Goal: Transaction & Acquisition: Purchase product/service

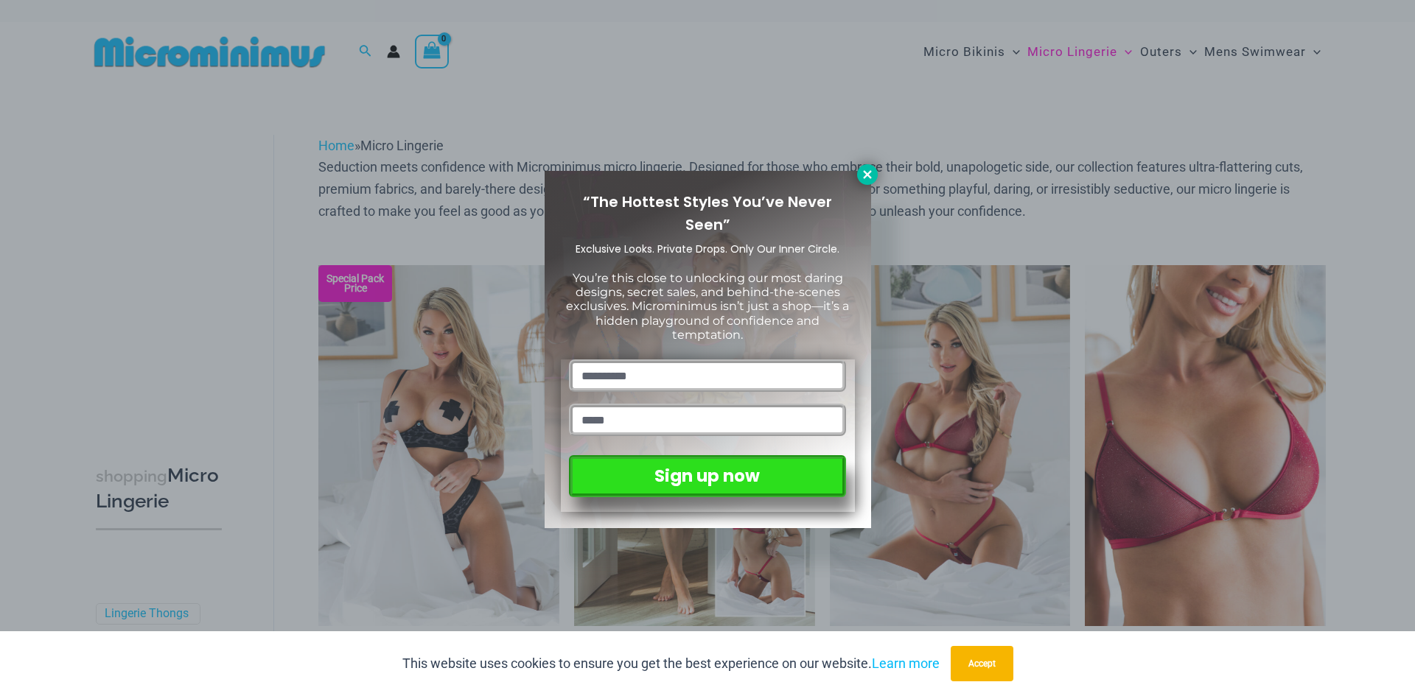
click at [872, 172] on icon at bounding box center [867, 174] width 13 height 13
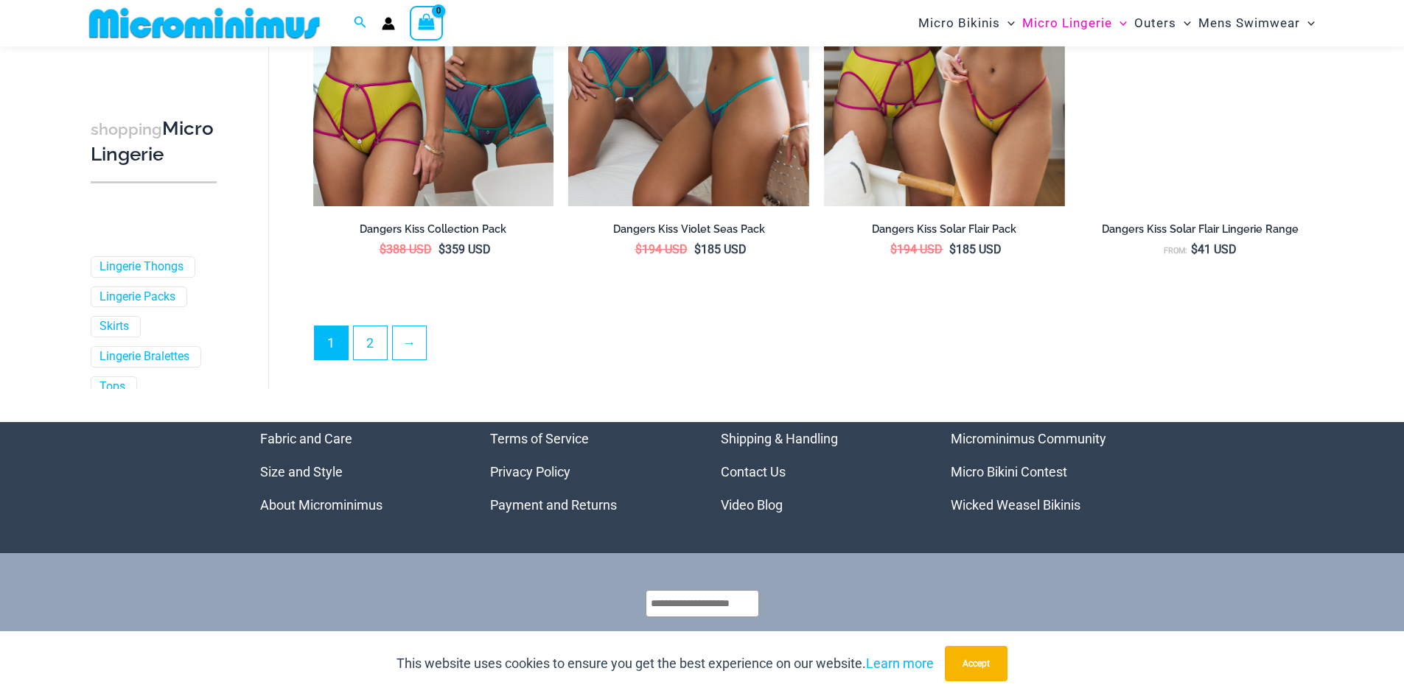
scroll to position [3924, 0]
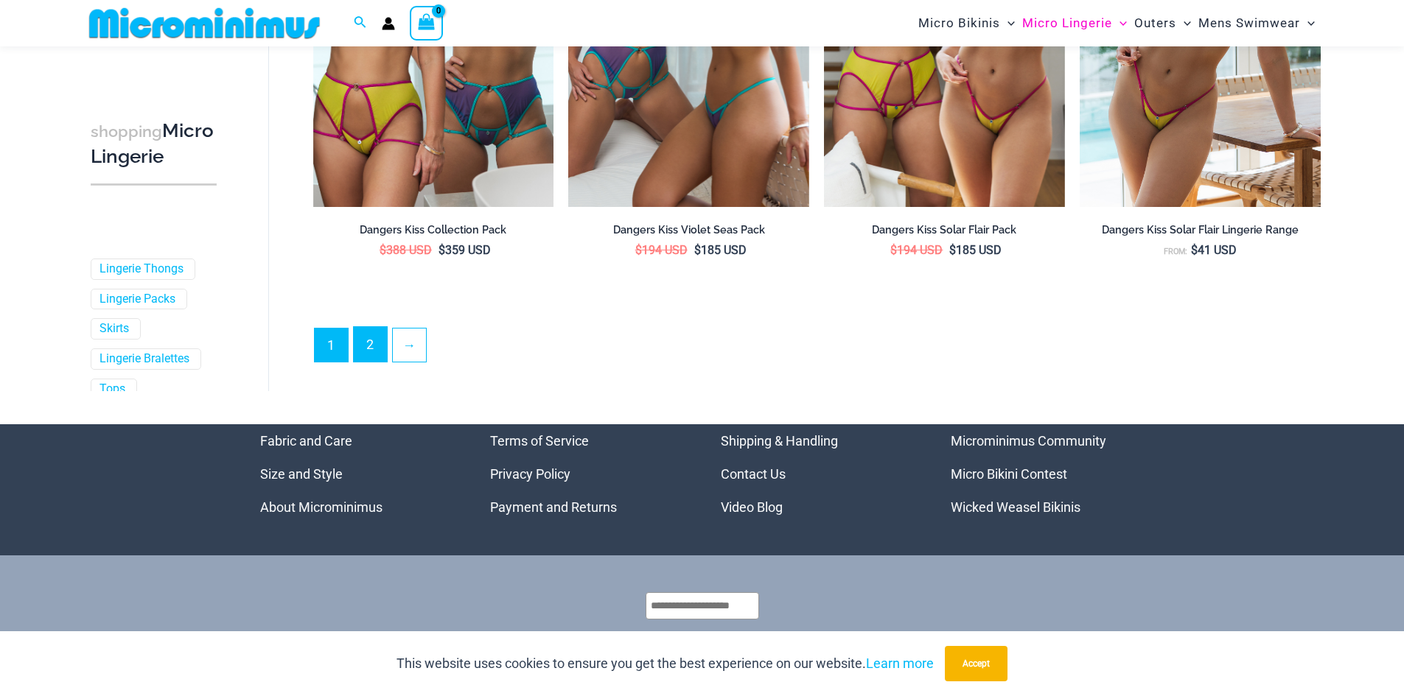
click at [376, 347] on link "2" at bounding box center [370, 344] width 33 height 35
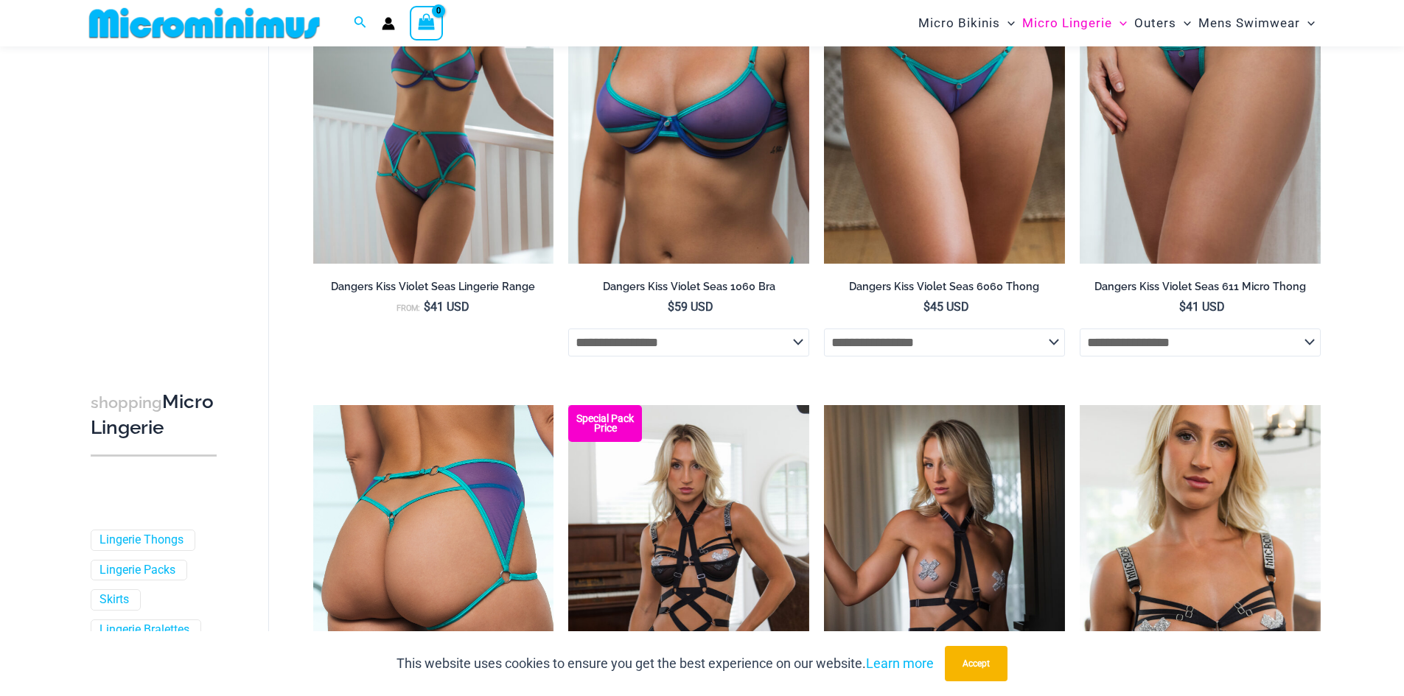
scroll to position [1092, 0]
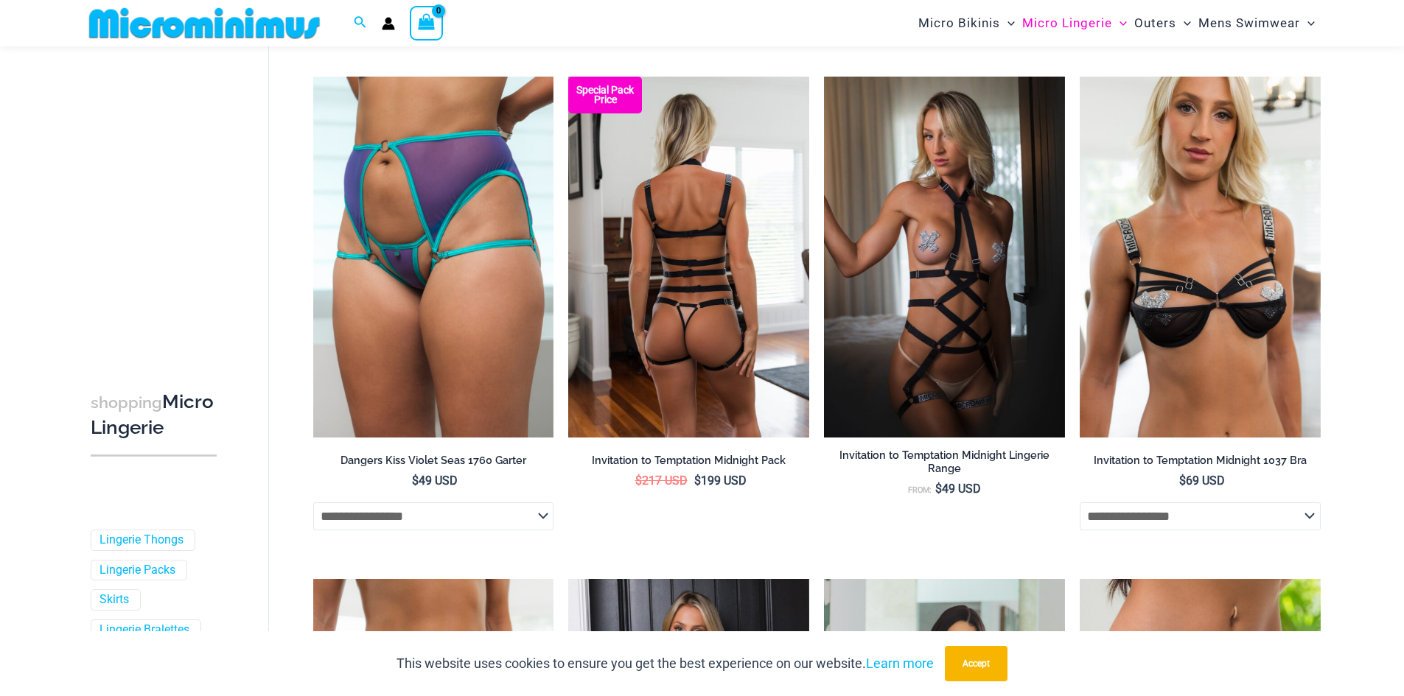
click at [691, 289] on img at bounding box center [688, 257] width 241 height 361
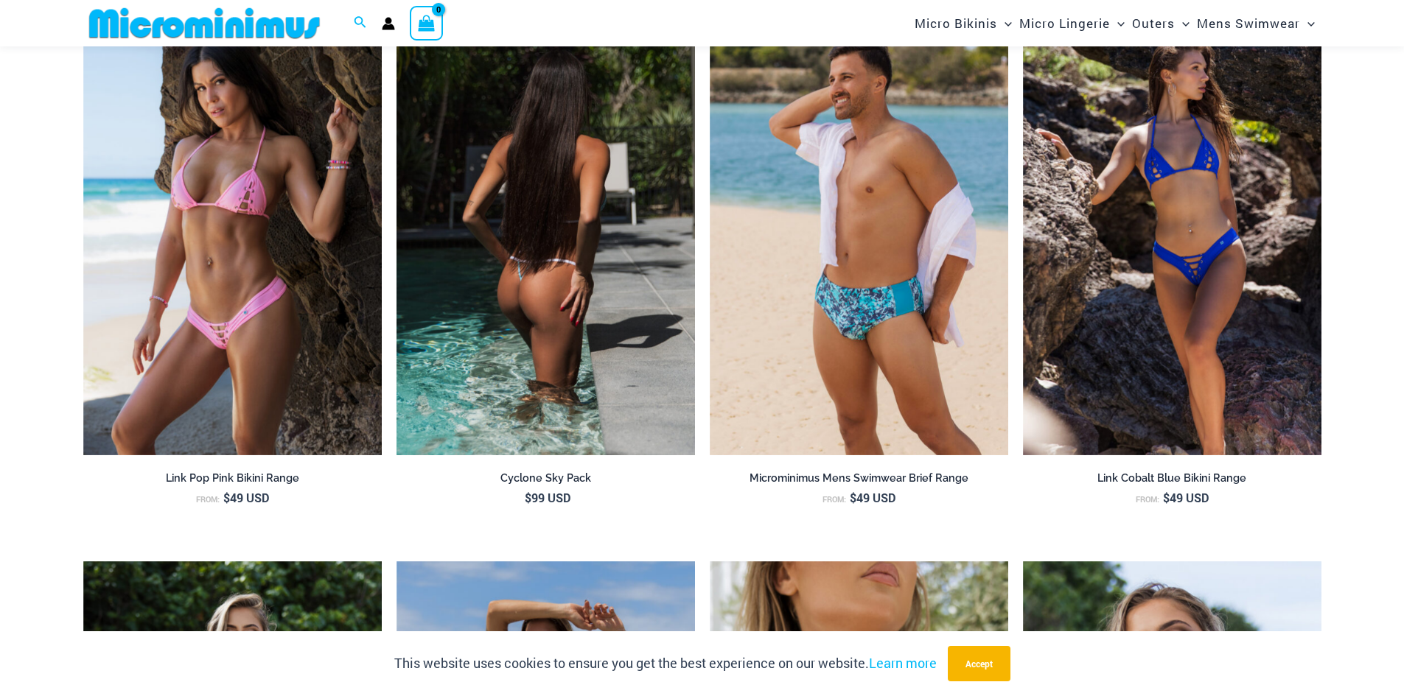
scroll to position [3082, 0]
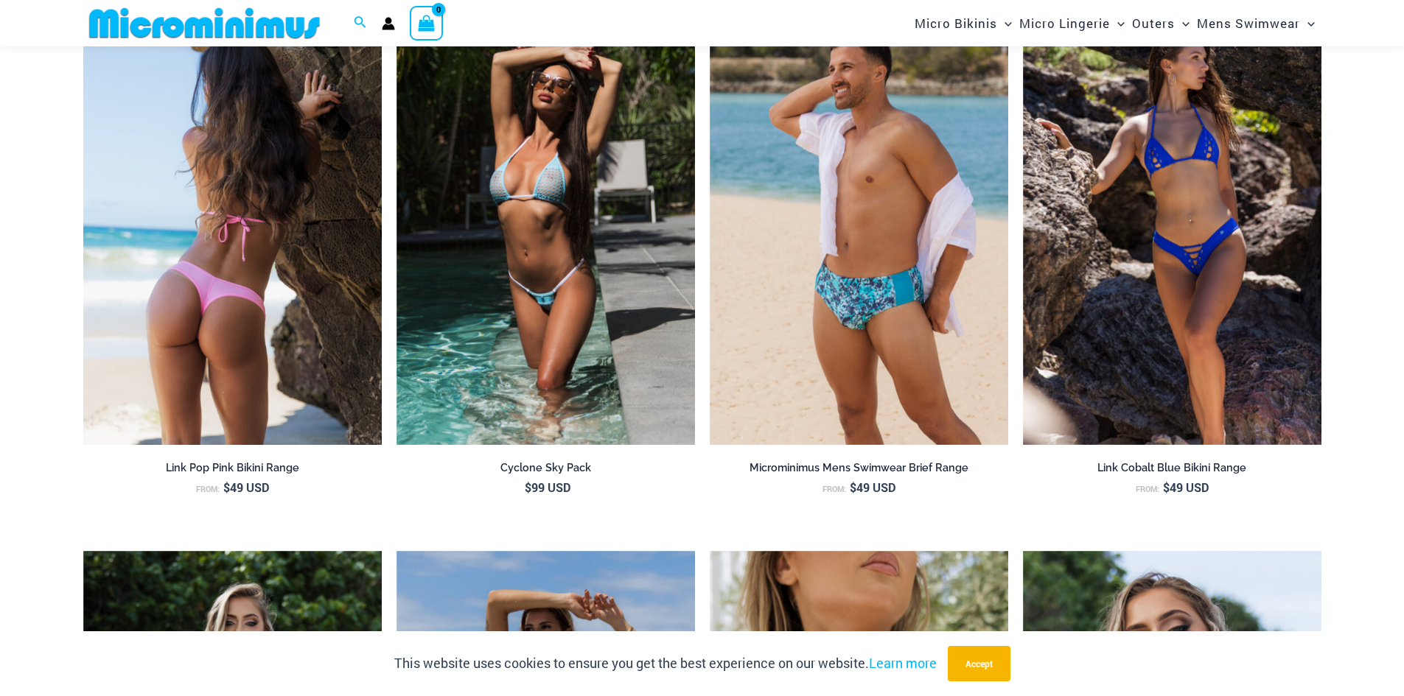
click at [248, 283] on img at bounding box center [232, 222] width 298 height 448
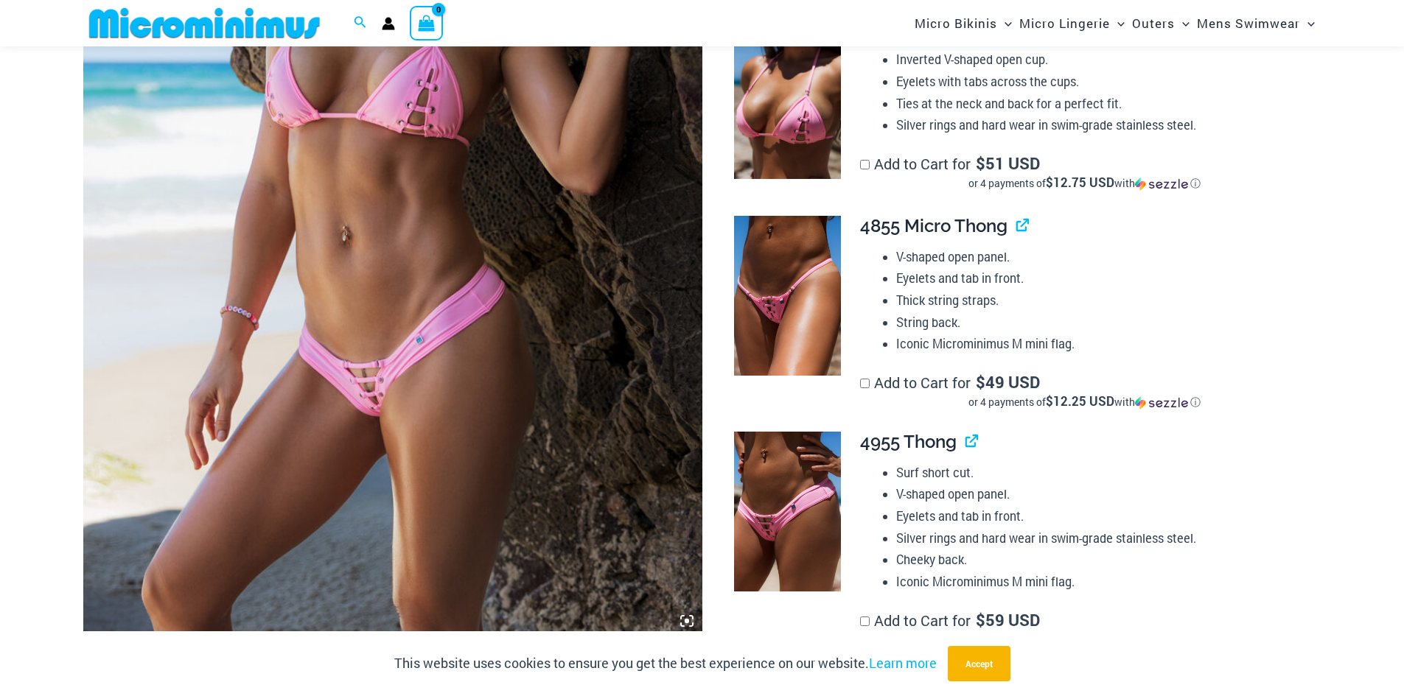
scroll to position [502, 0]
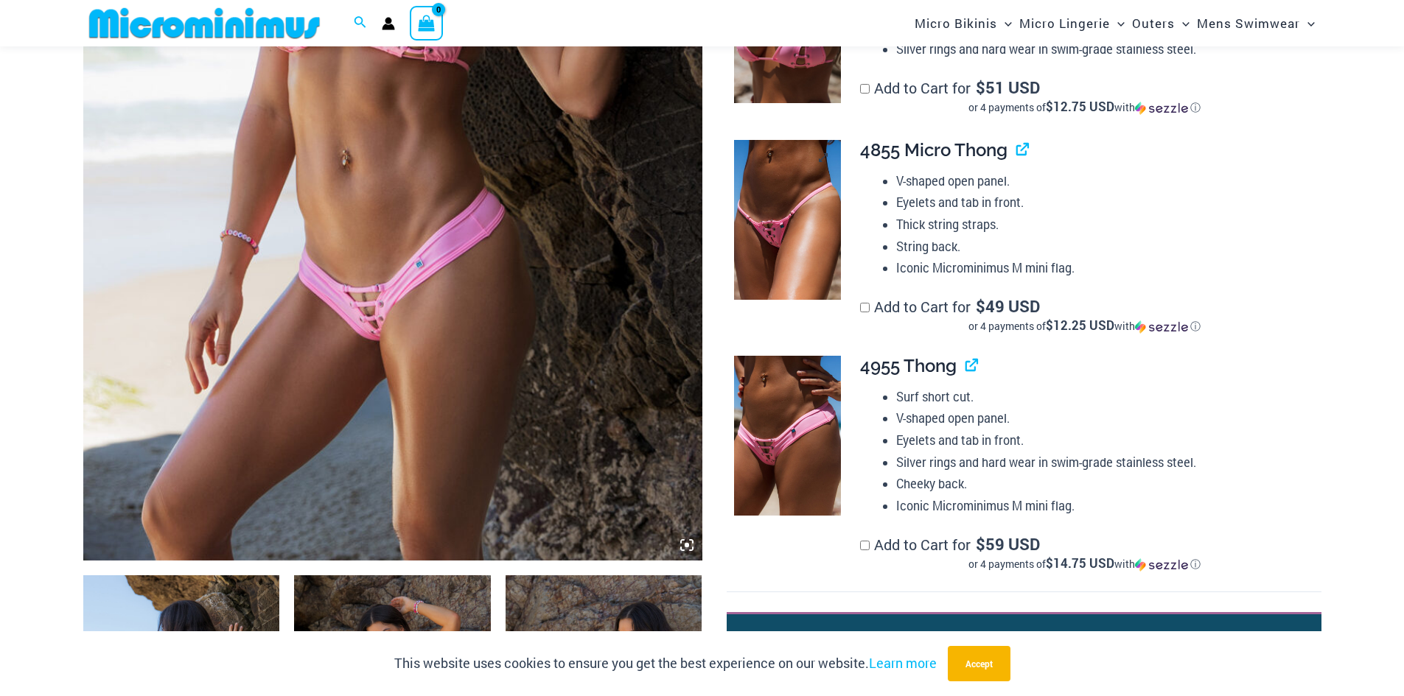
click at [782, 227] on img at bounding box center [787, 220] width 107 height 161
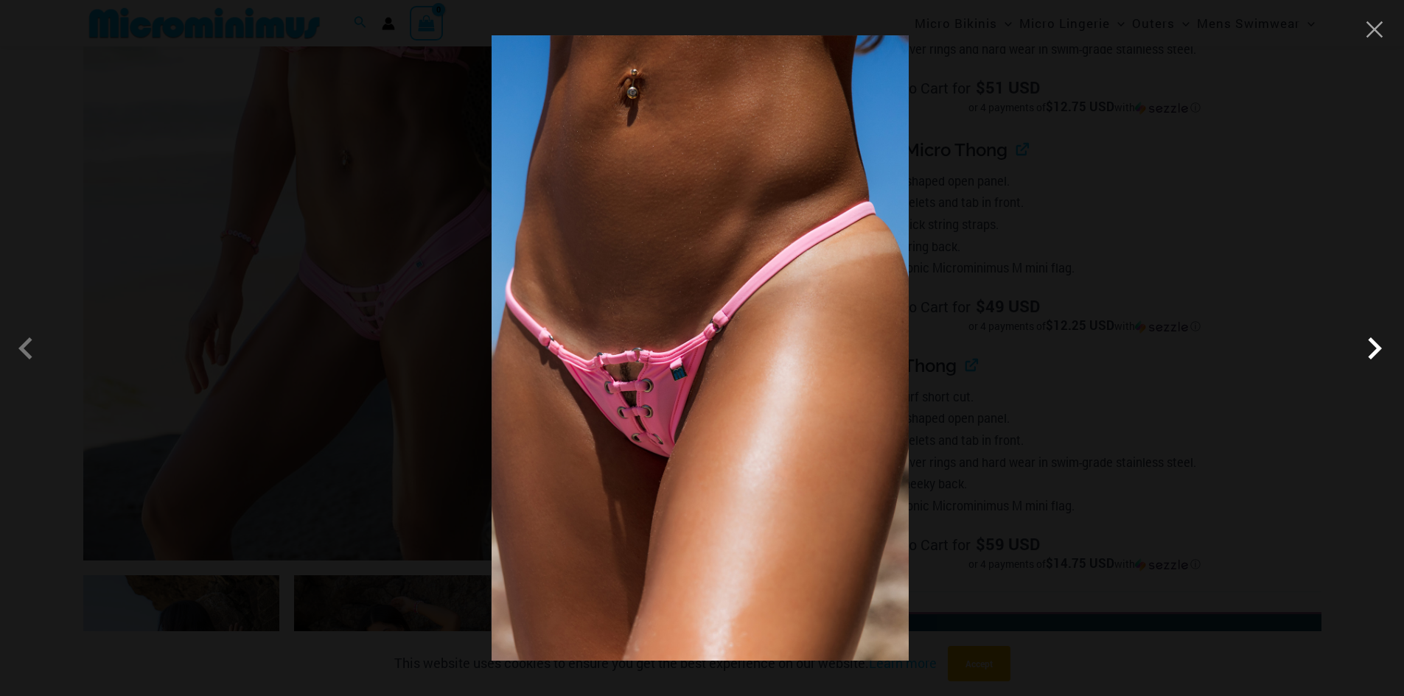
click at [1373, 350] on span at bounding box center [1374, 348] width 44 height 44
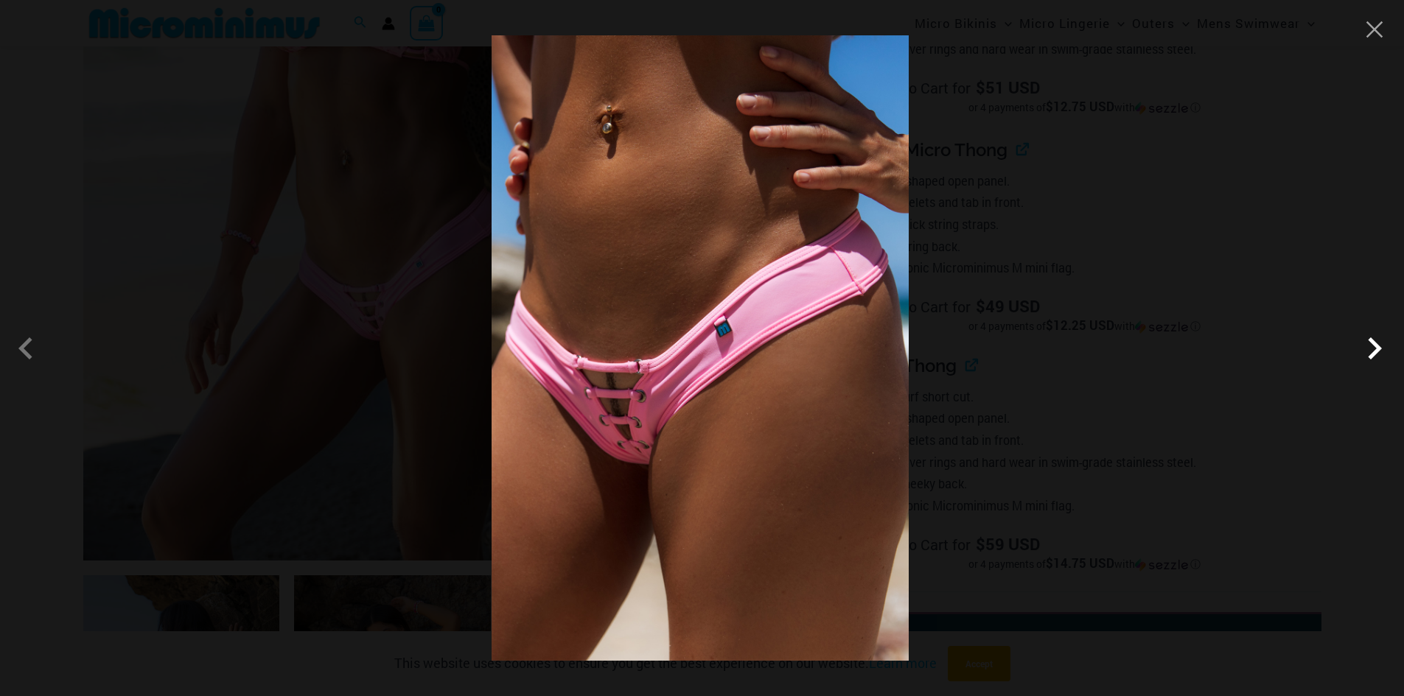
click at [1372, 342] on span at bounding box center [1374, 348] width 44 height 44
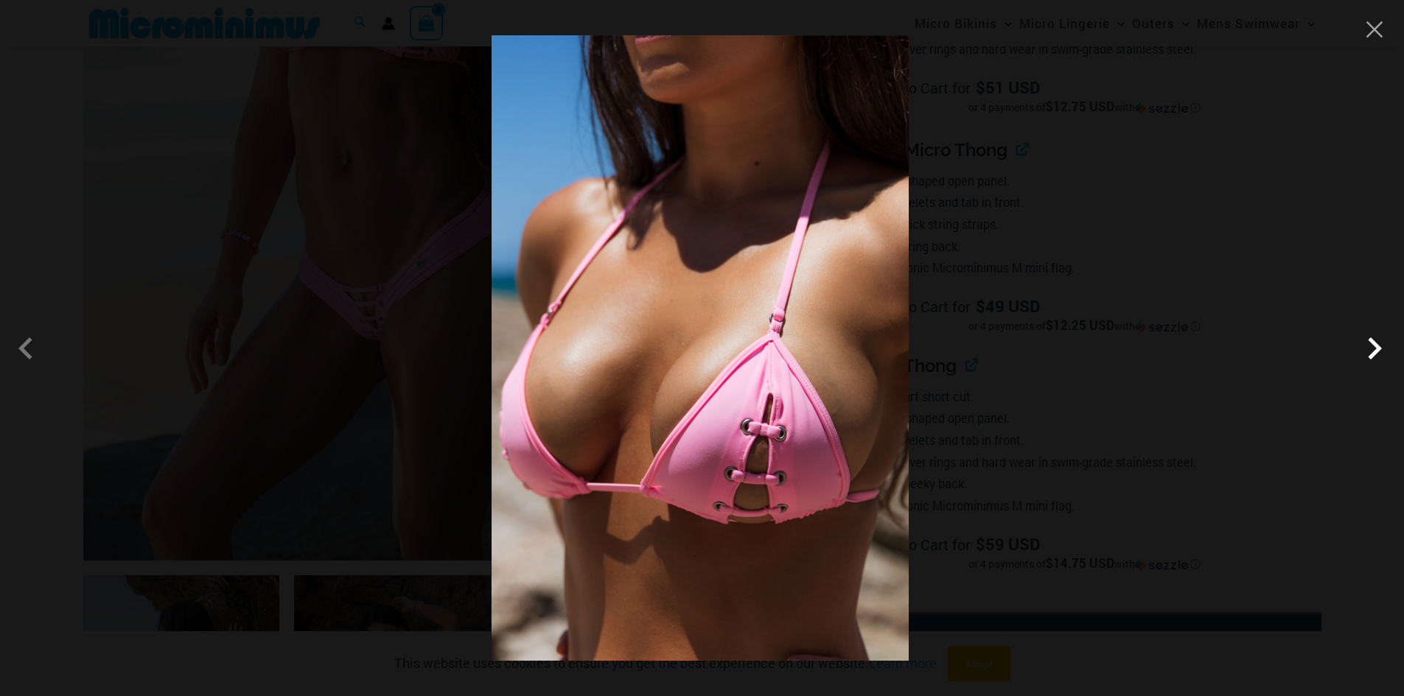
click at [1372, 341] on span at bounding box center [1374, 348] width 44 height 44
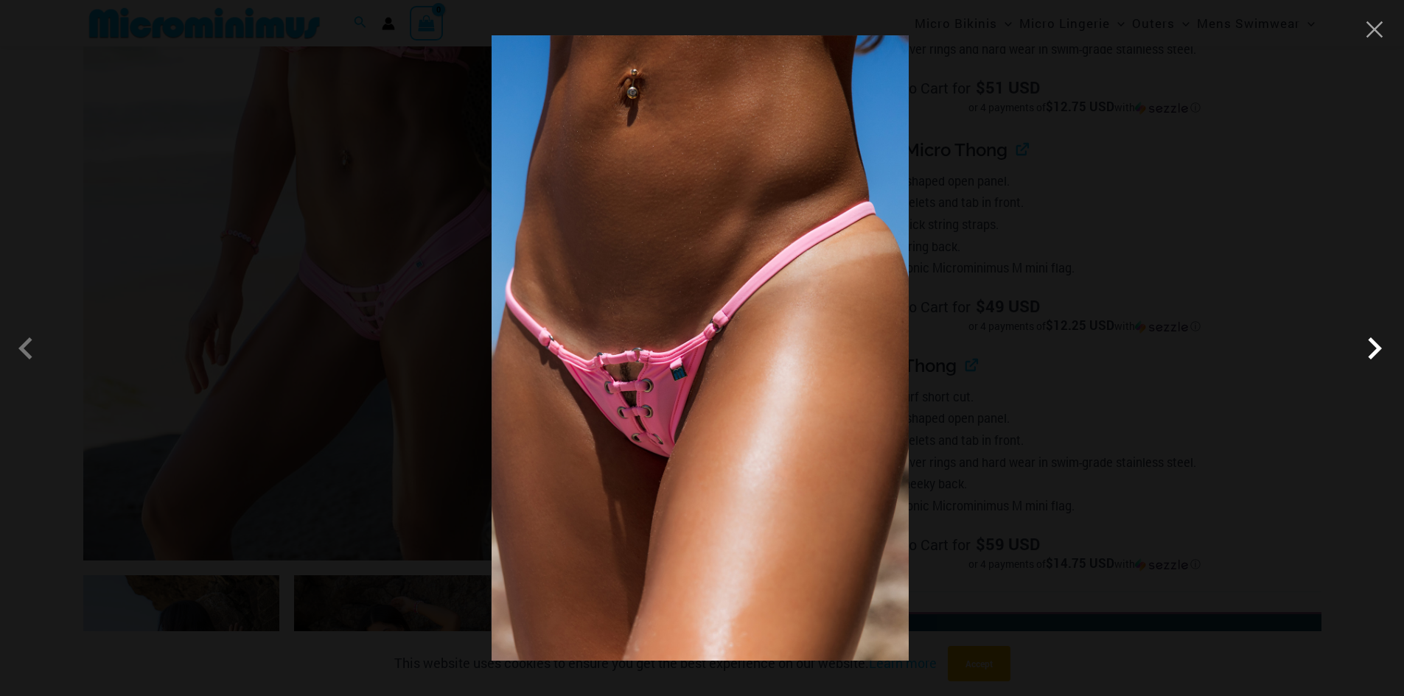
click at [1369, 339] on span at bounding box center [1374, 348] width 44 height 44
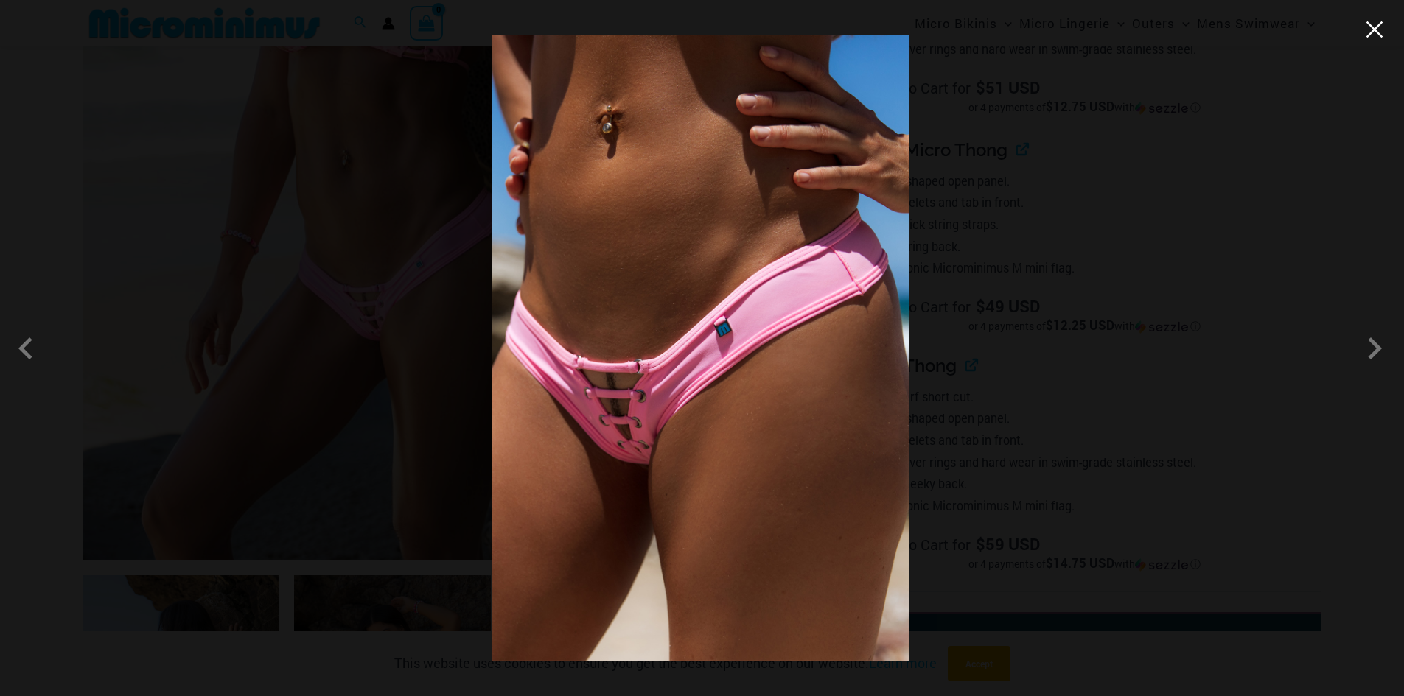
drag, startPoint x: 1374, startPoint y: 30, endPoint x: 1366, endPoint y: 38, distance: 10.4
click at [1374, 29] on button "Close" at bounding box center [1374, 29] width 22 height 22
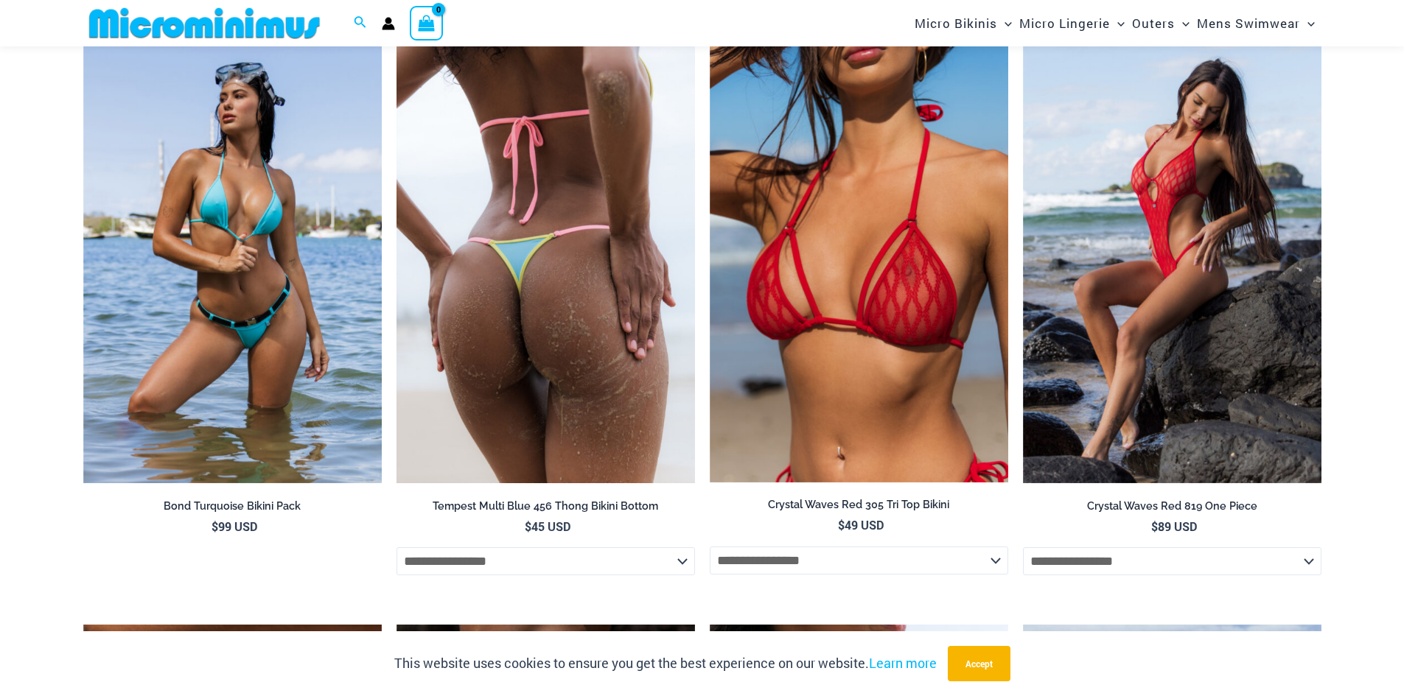
scroll to position [3081, 0]
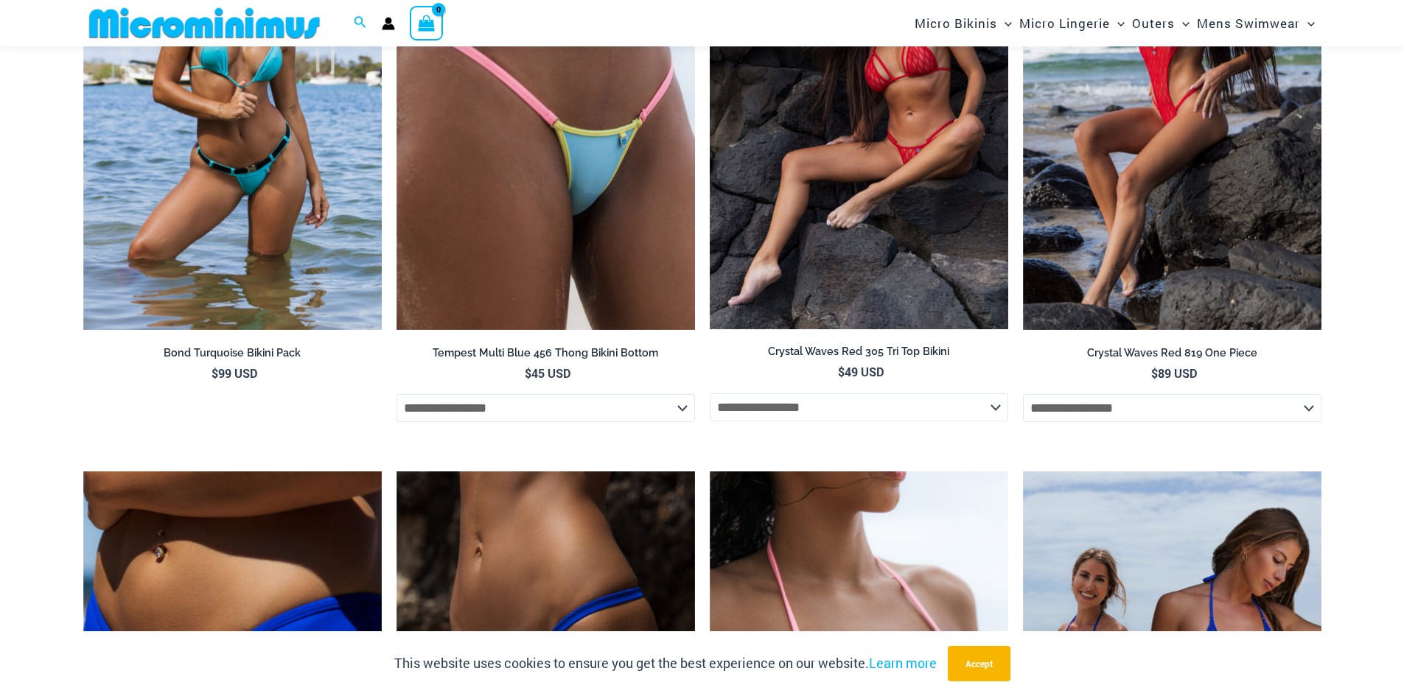
click at [946, 188] on img at bounding box center [859, 106] width 298 height 447
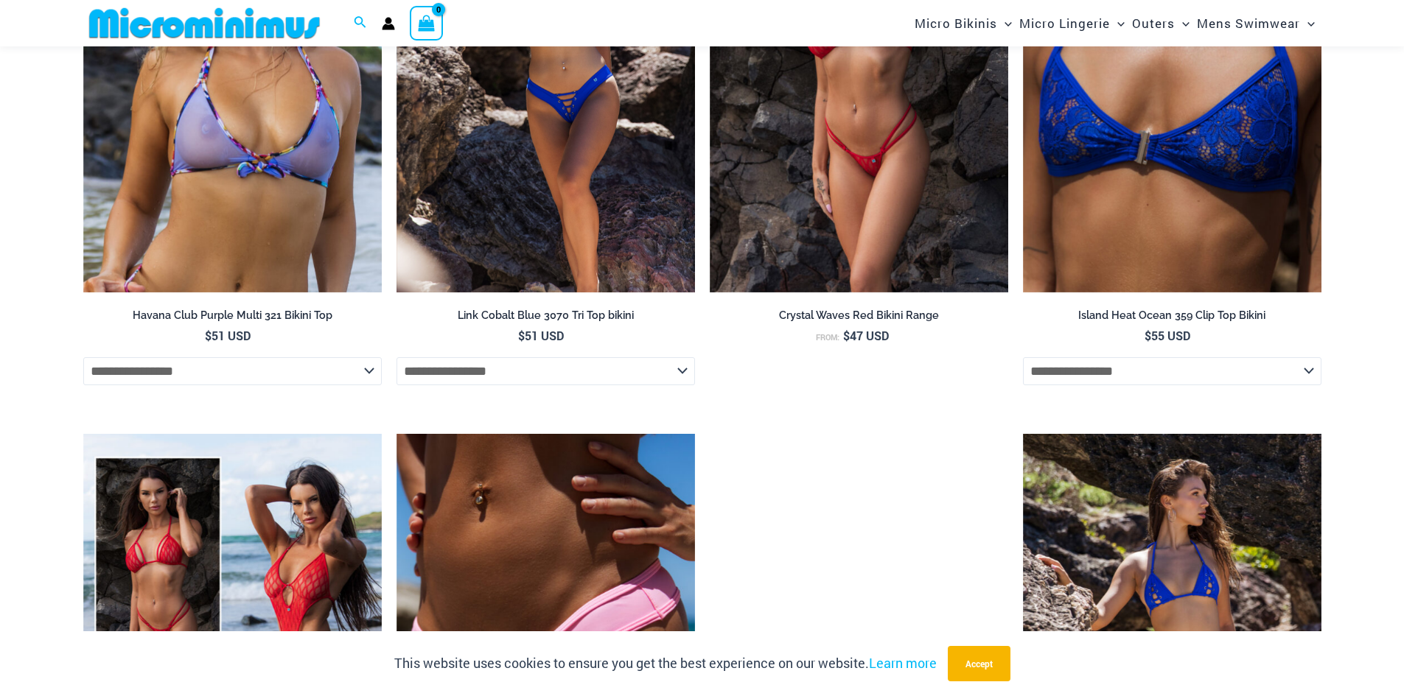
scroll to position [3156, 0]
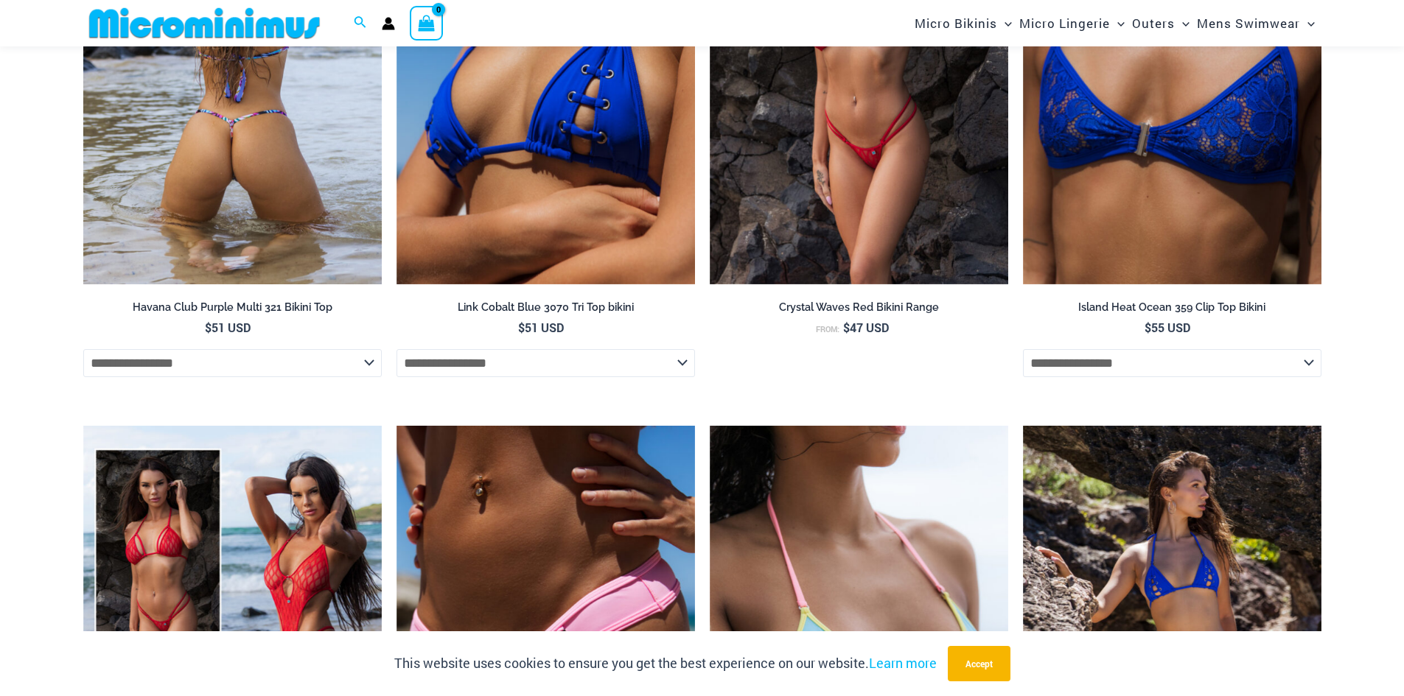
click at [234, 150] on img at bounding box center [232, 61] width 298 height 448
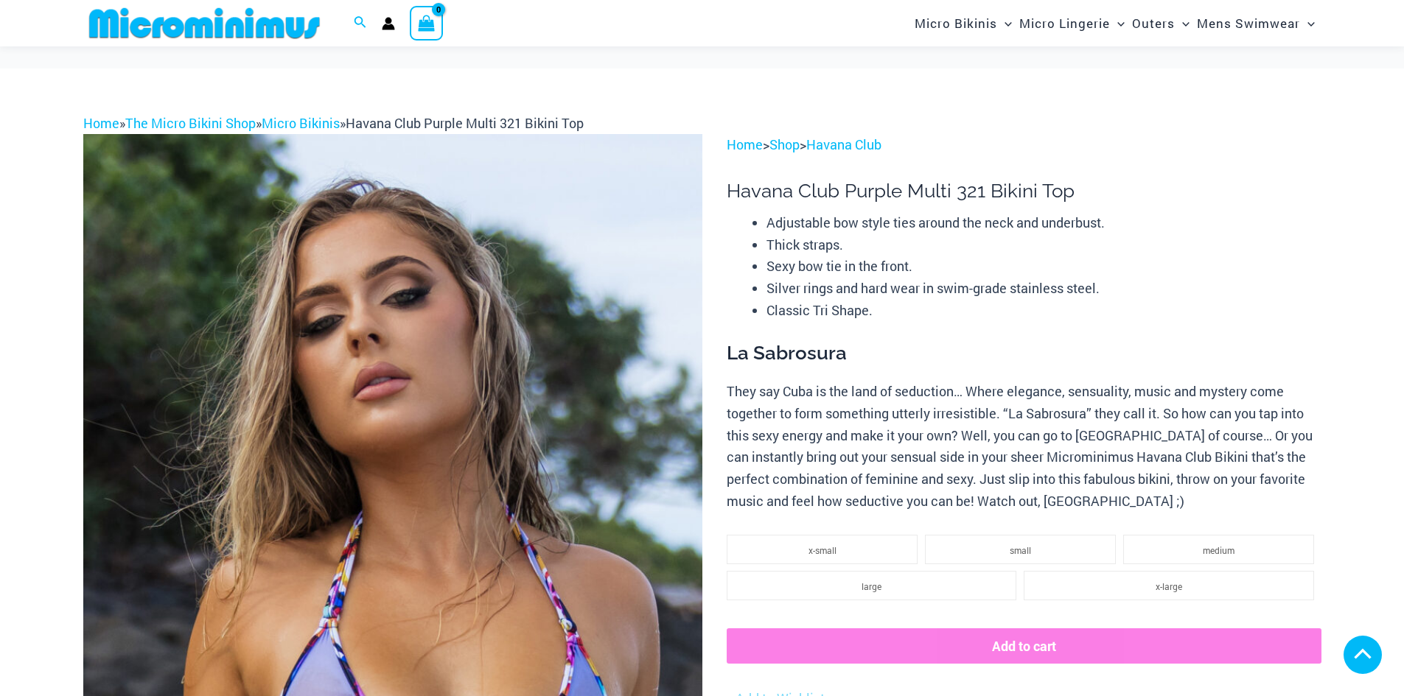
scroll to position [955, 0]
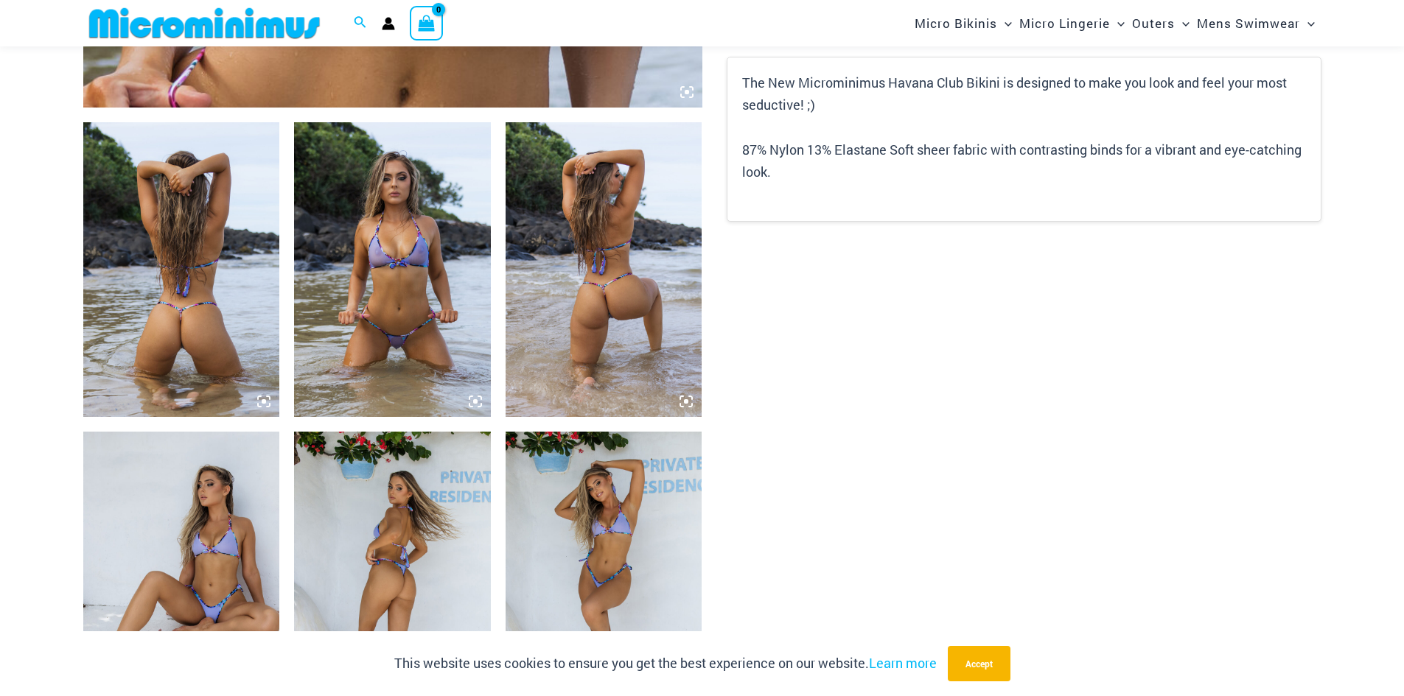
click at [401, 303] on img at bounding box center [392, 269] width 197 height 295
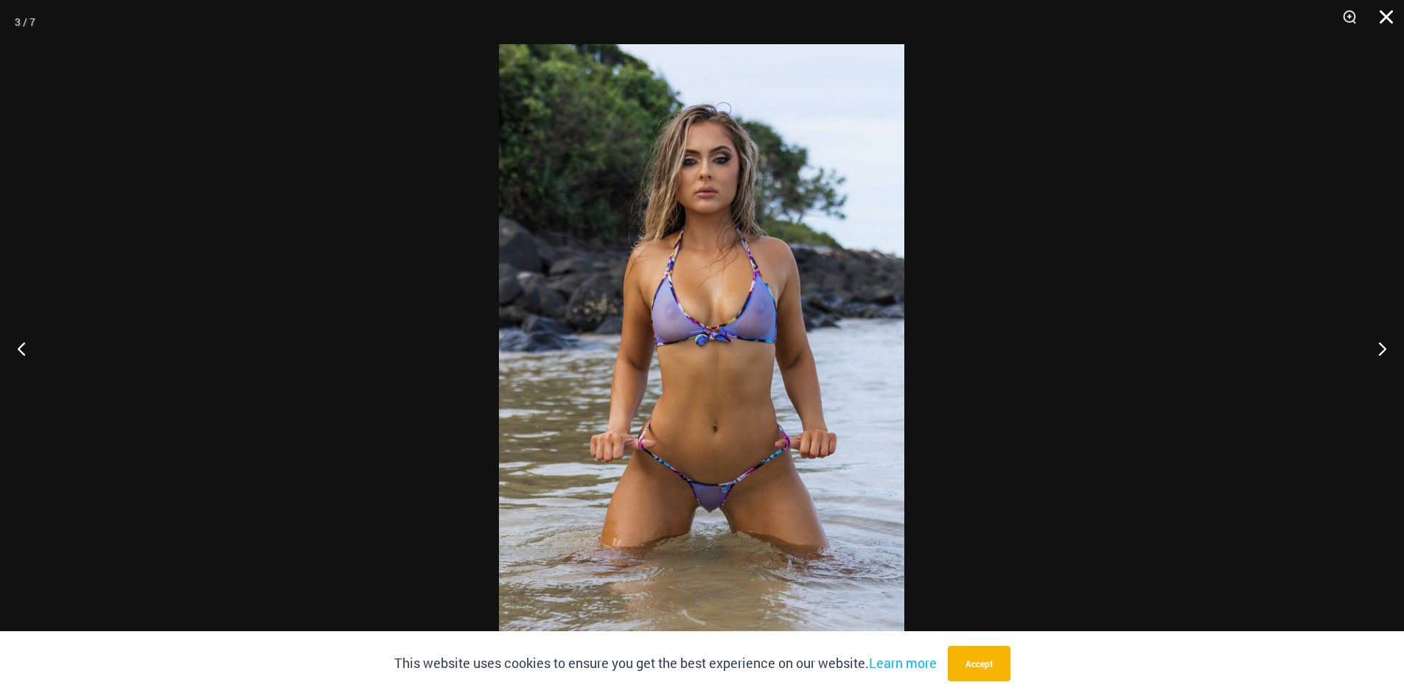
click at [1387, 18] on button "Close" at bounding box center [1381, 22] width 37 height 44
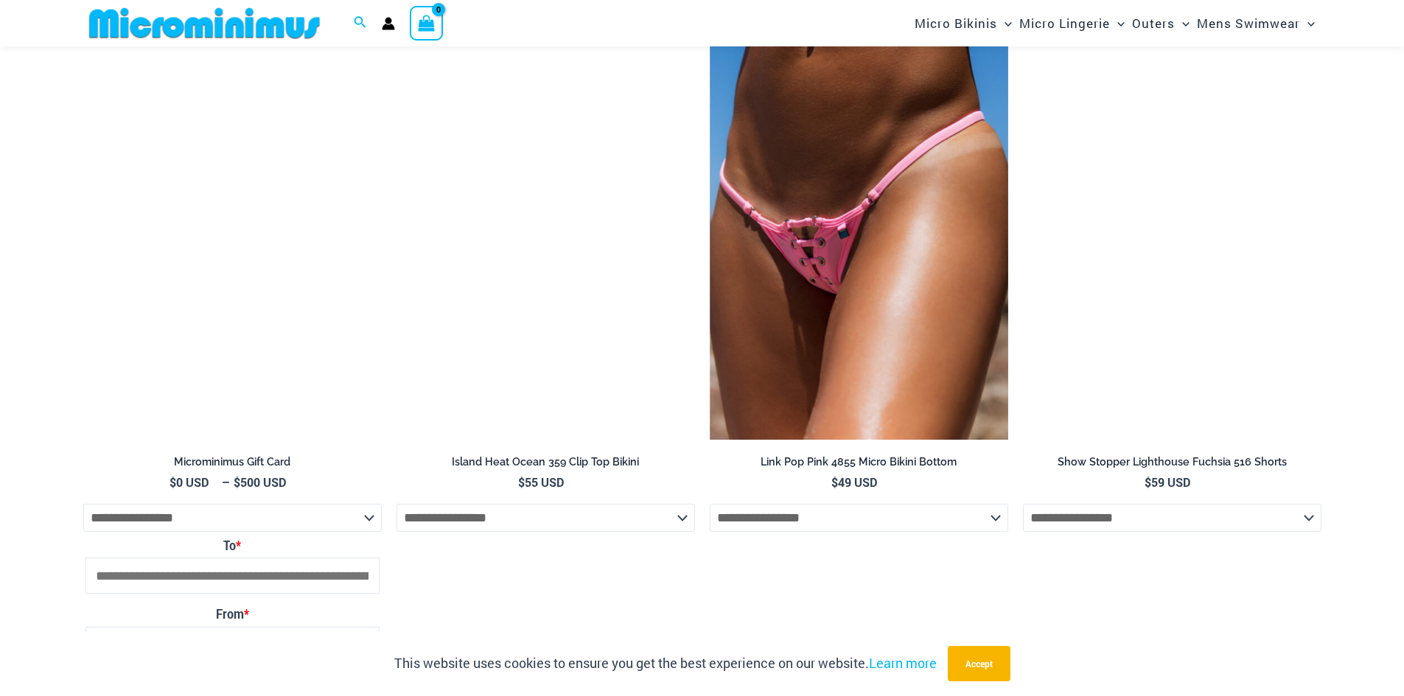
scroll to position [3535, 0]
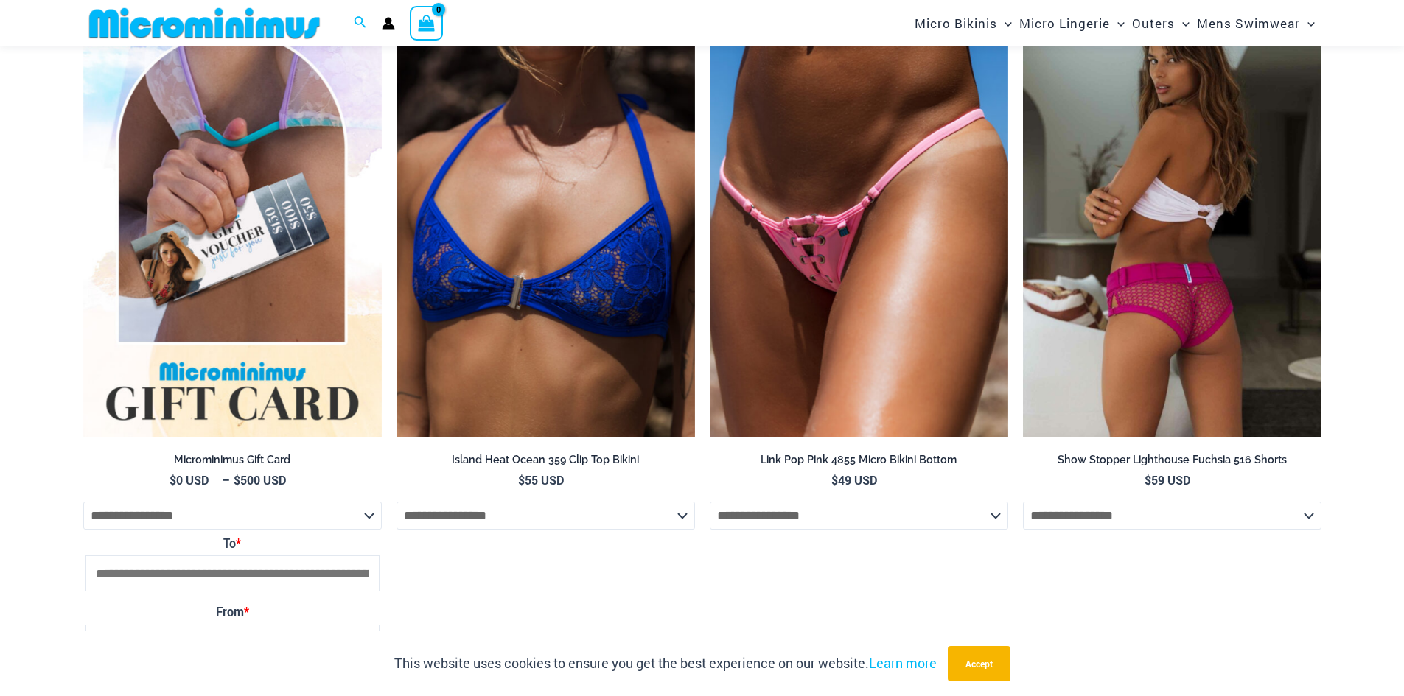
click at [1149, 321] on img at bounding box center [1172, 214] width 298 height 448
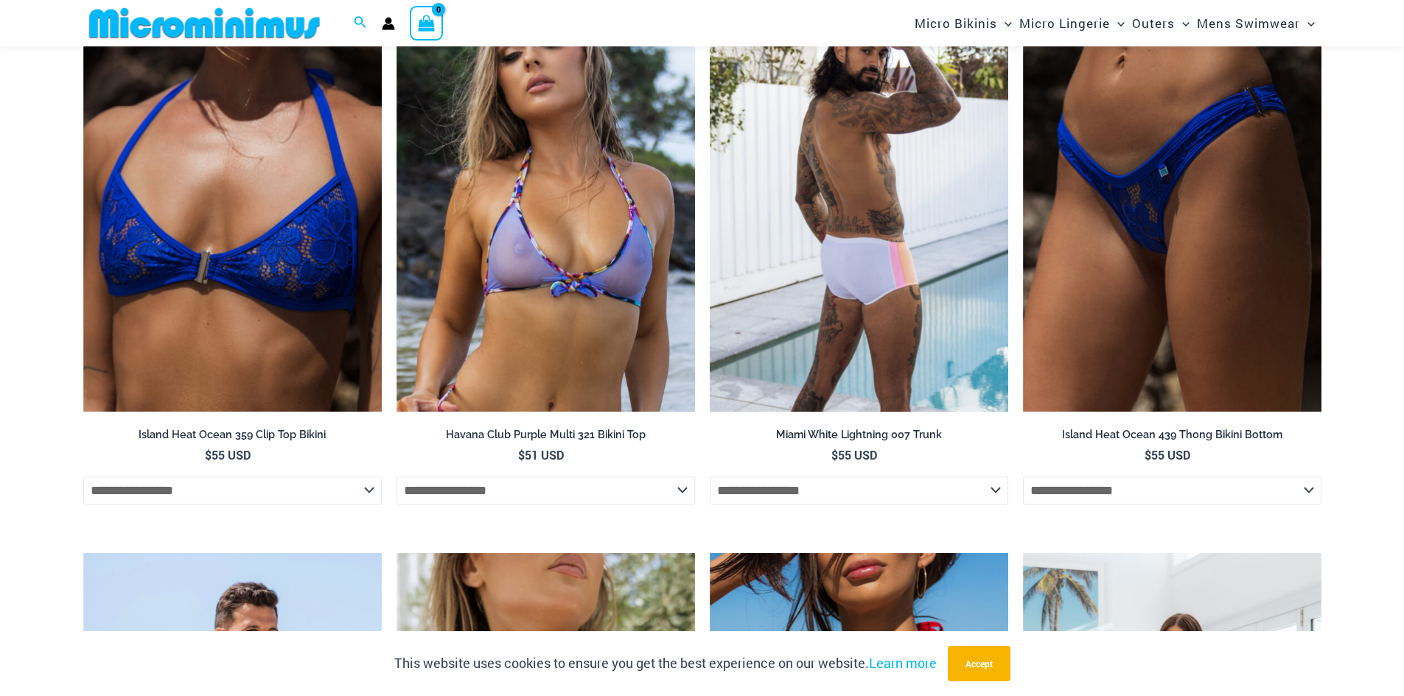
scroll to position [2935, 0]
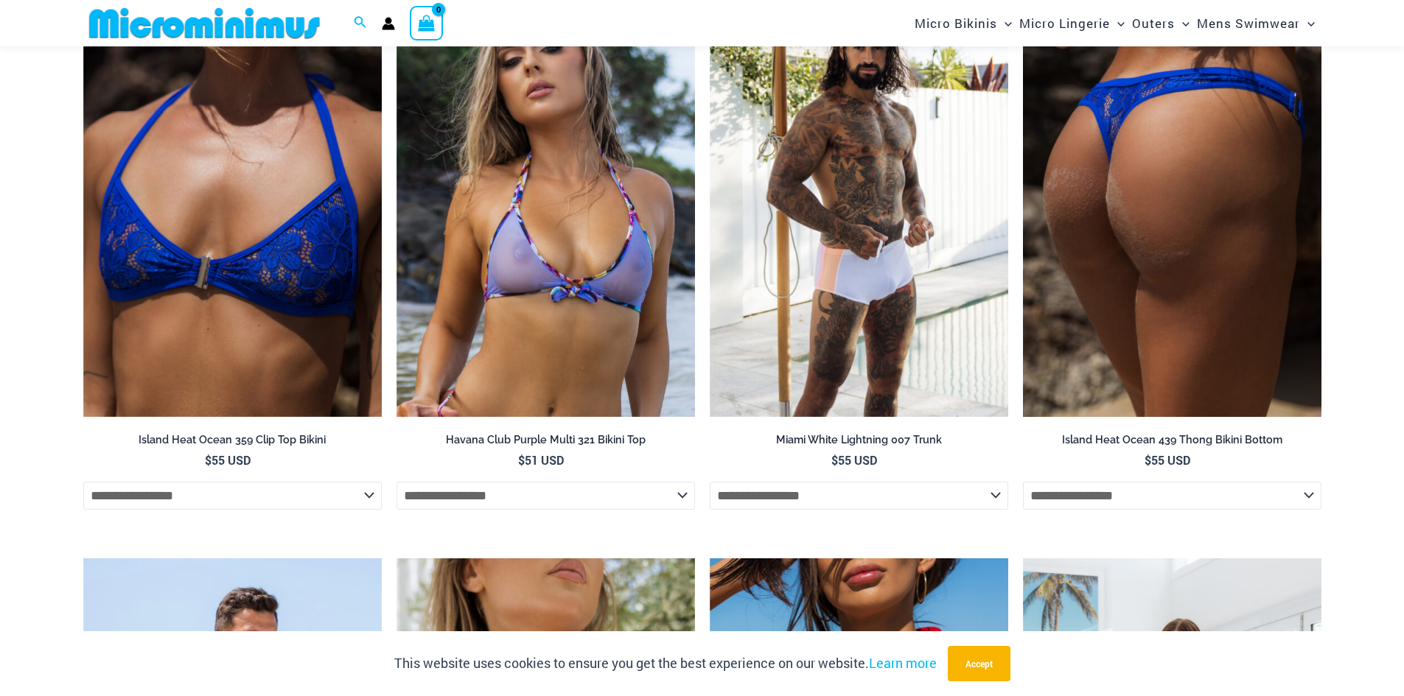
click at [1096, 175] on img at bounding box center [1172, 194] width 298 height 448
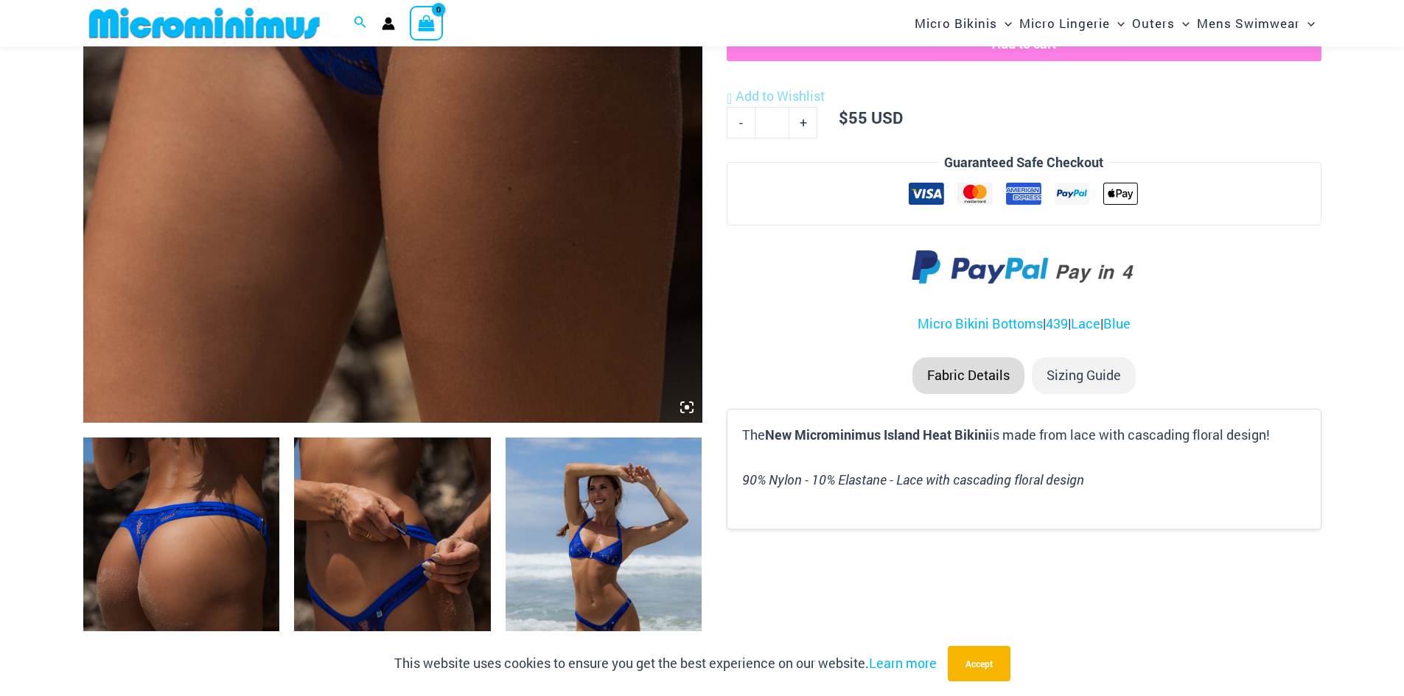
scroll to position [1019, 0]
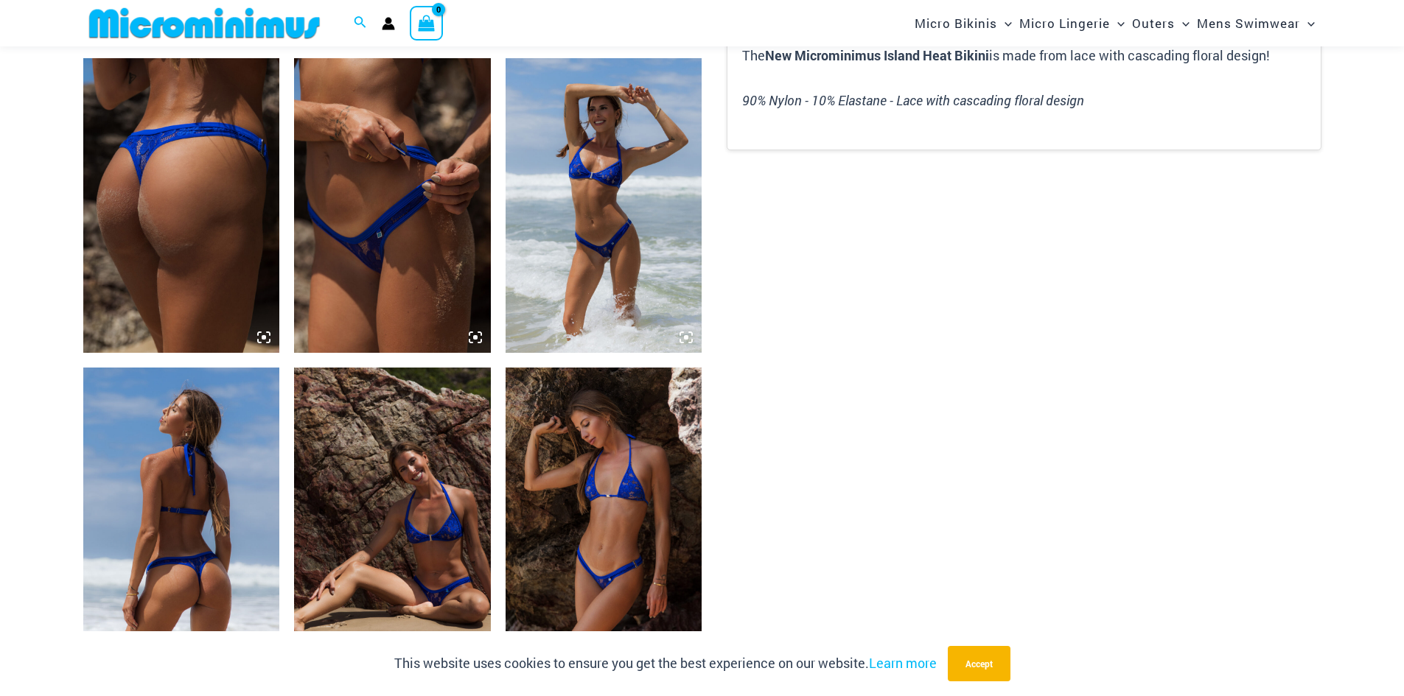
click at [611, 522] on img at bounding box center [604, 515] width 197 height 295
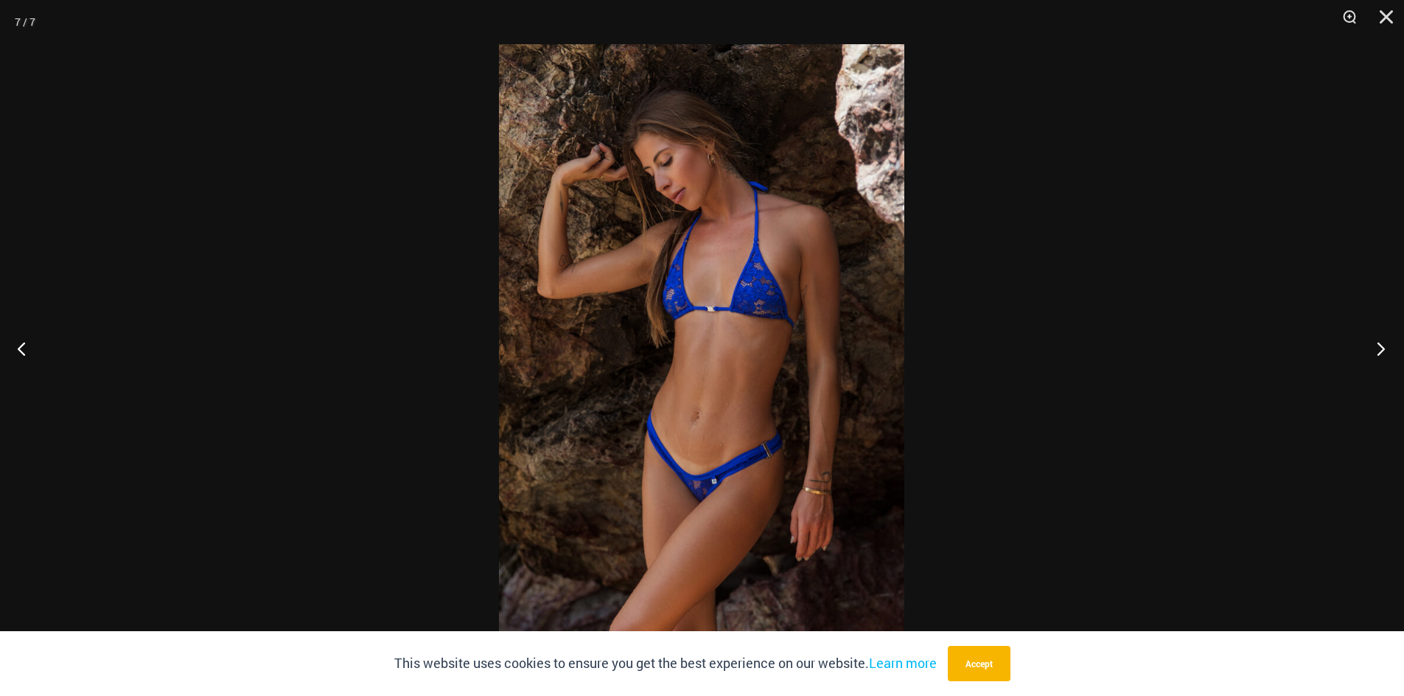
click at [1368, 342] on button "Next" at bounding box center [1376, 349] width 55 height 74
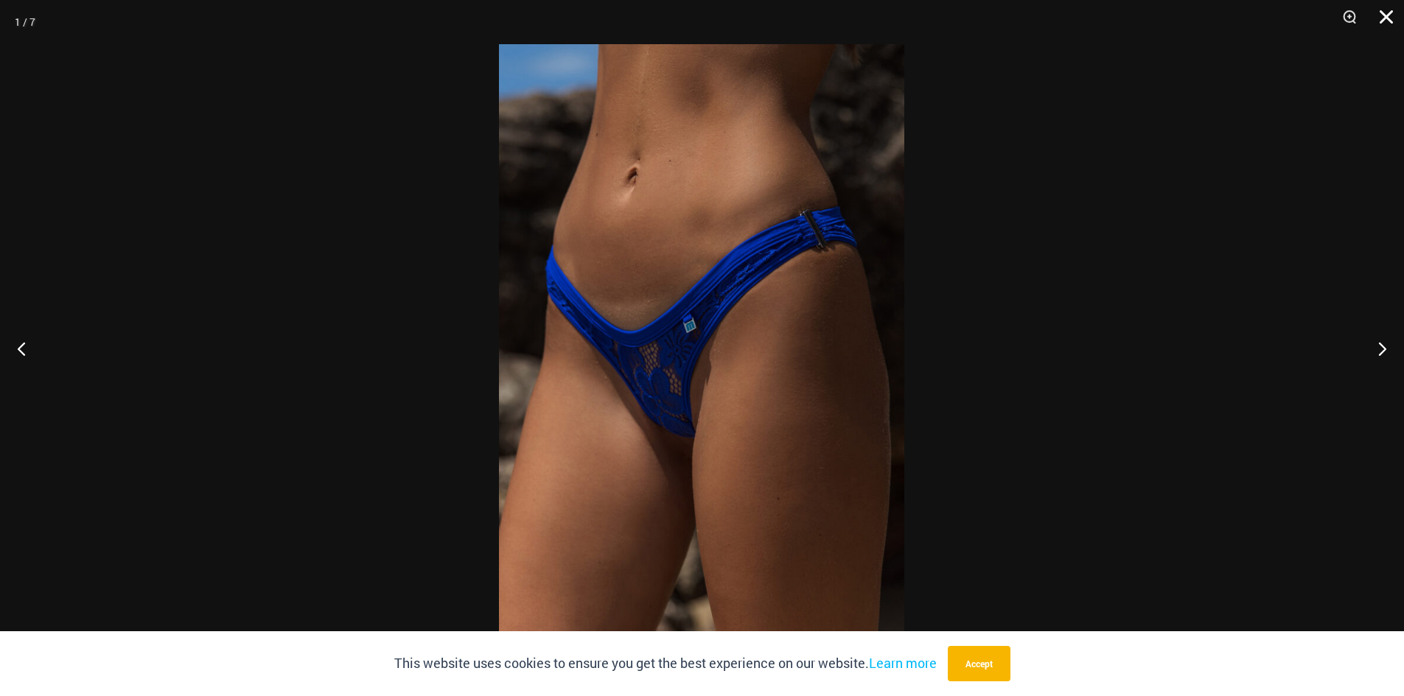
click at [1380, 13] on button "Close" at bounding box center [1381, 22] width 37 height 44
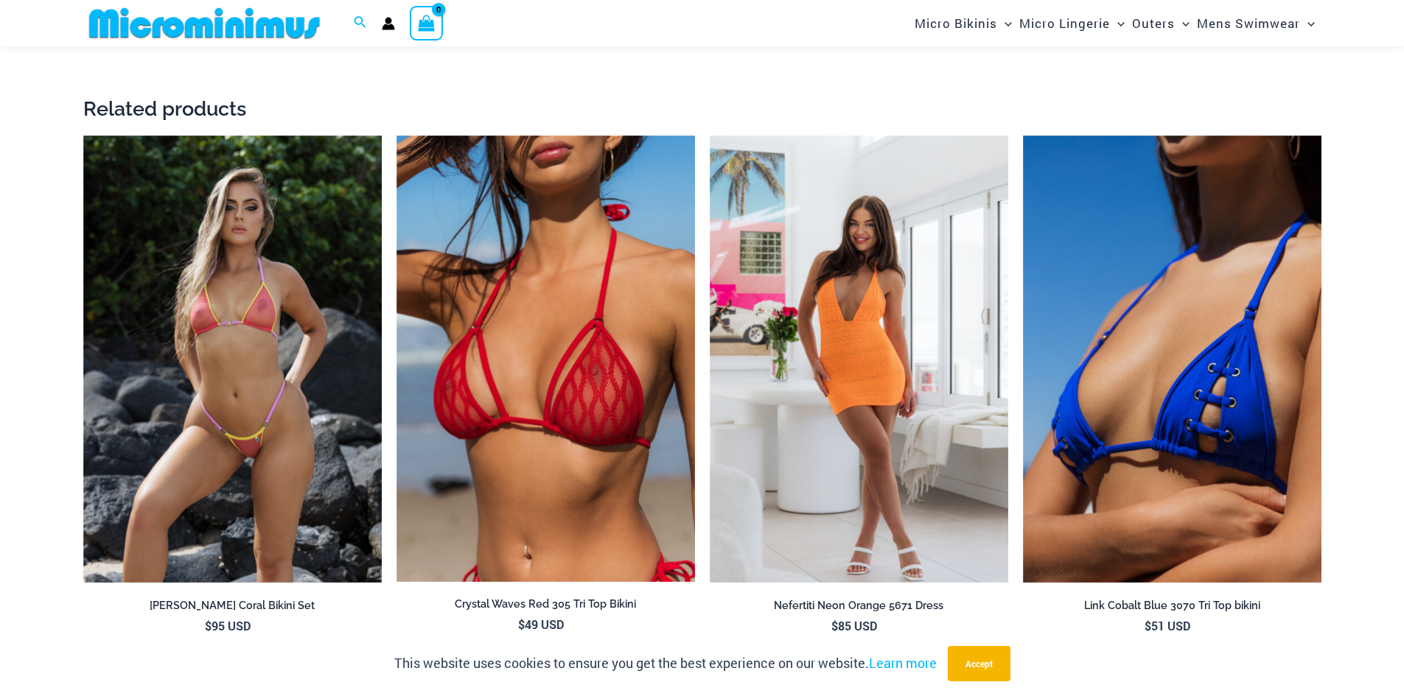
scroll to position [2862, 0]
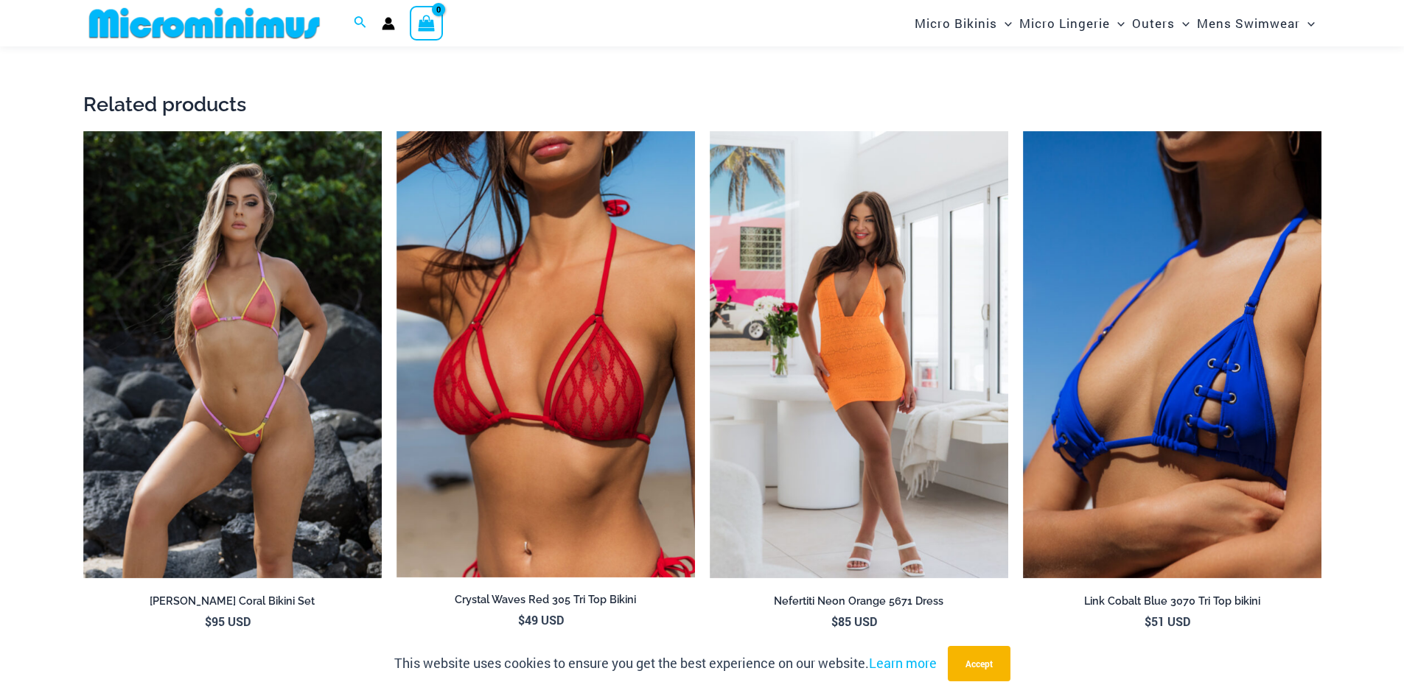
click at [213, 17] on img at bounding box center [204, 23] width 242 height 33
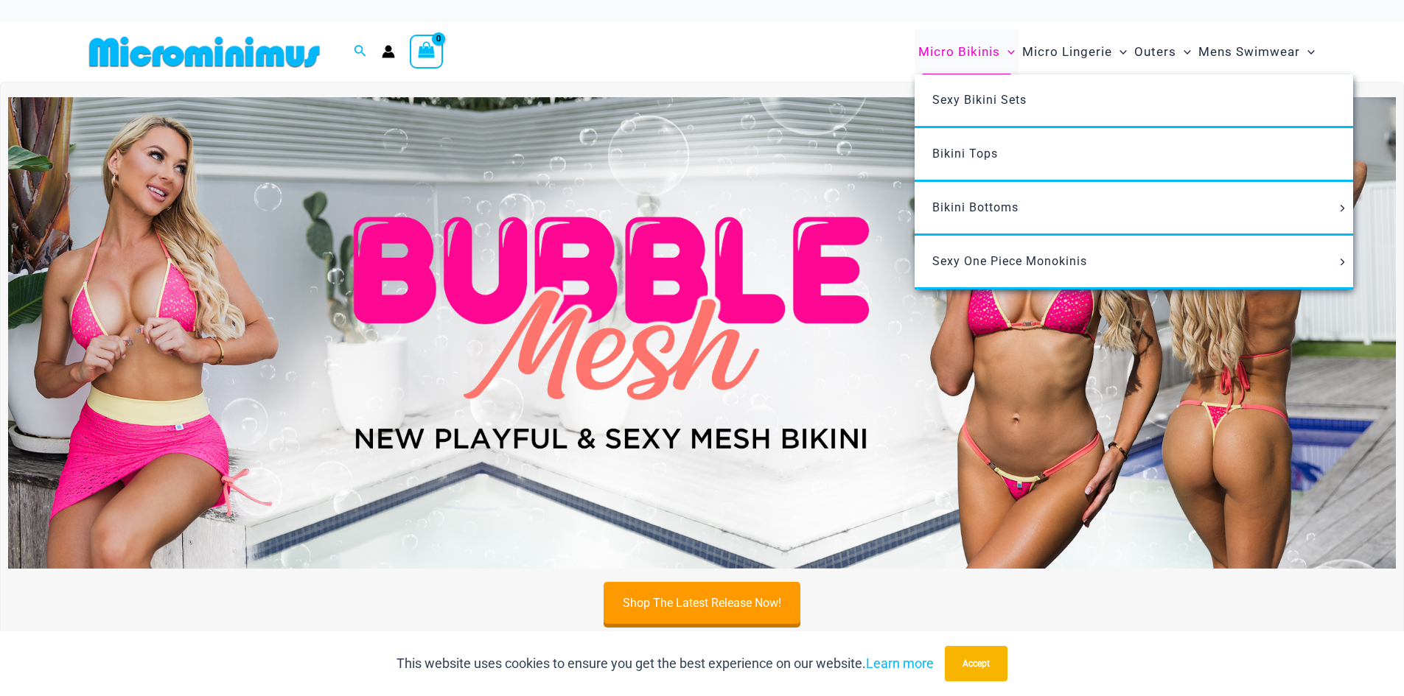
click at [964, 54] on span "Micro Bikinis" at bounding box center [959, 52] width 82 height 38
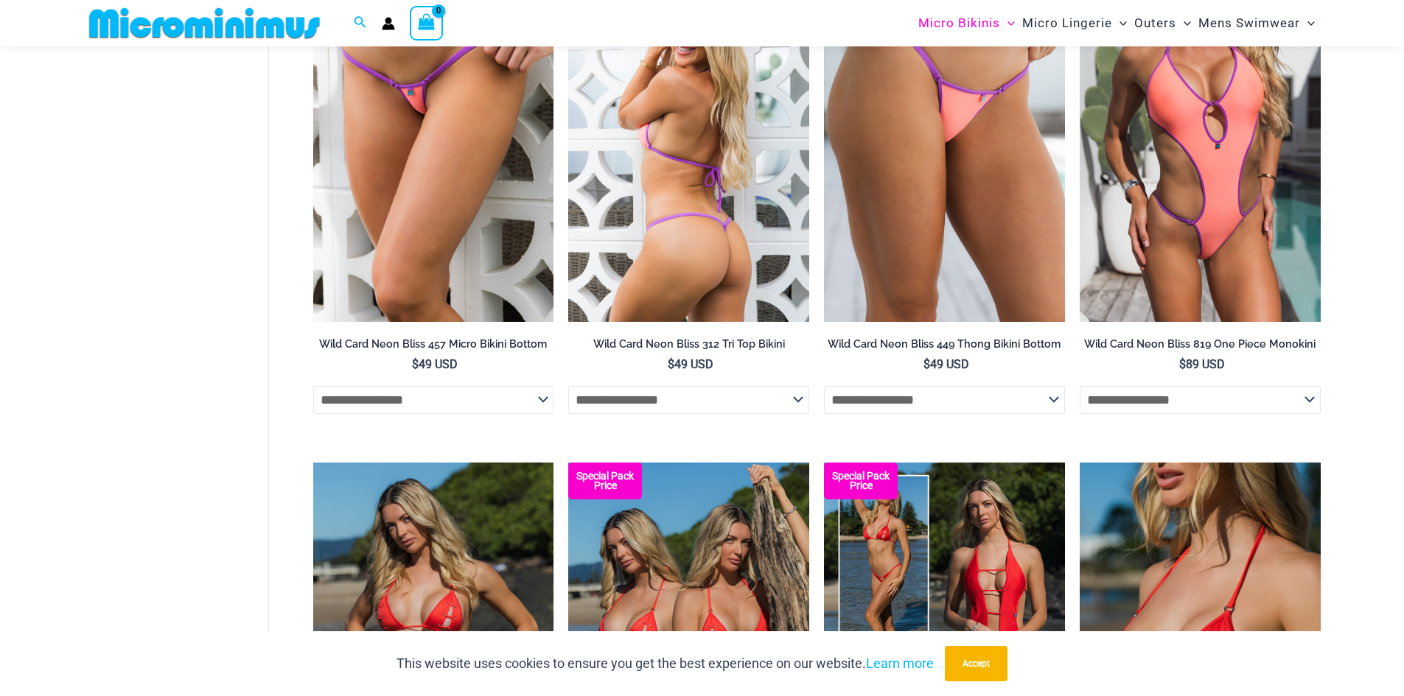
scroll to position [2273, 0]
